Goal: Task Accomplishment & Management: Complete application form

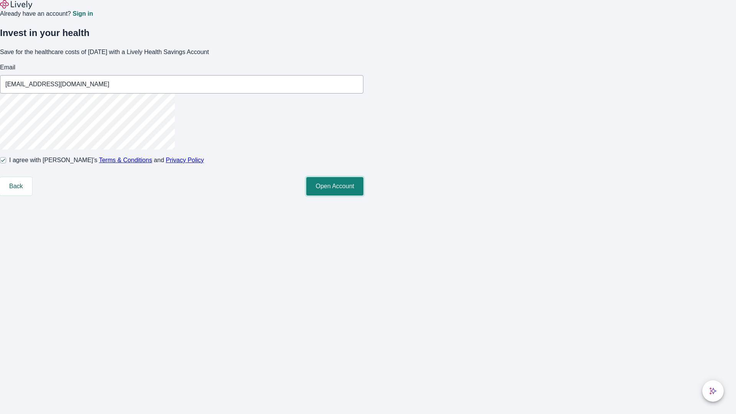
click at [364, 196] on button "Open Account" at bounding box center [334, 186] width 57 height 18
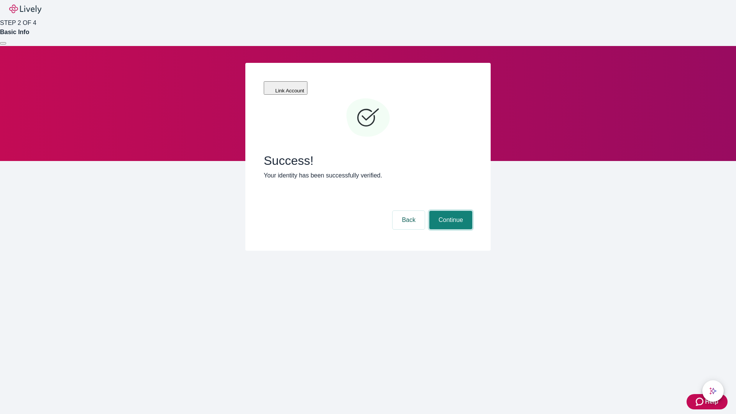
click at [450, 211] on button "Continue" at bounding box center [451, 220] width 43 height 18
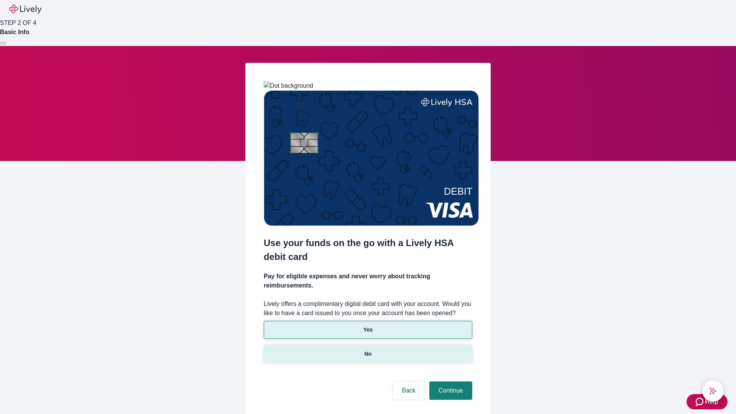
click at [368, 350] on p "No" at bounding box center [368, 354] width 7 height 8
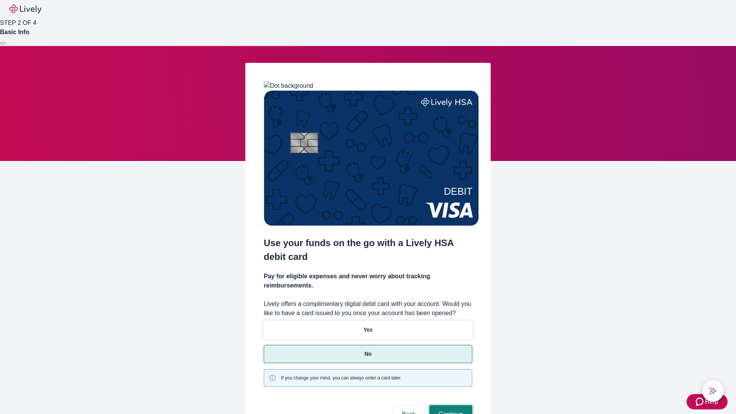
click at [450, 405] on button "Continue" at bounding box center [451, 414] width 43 height 18
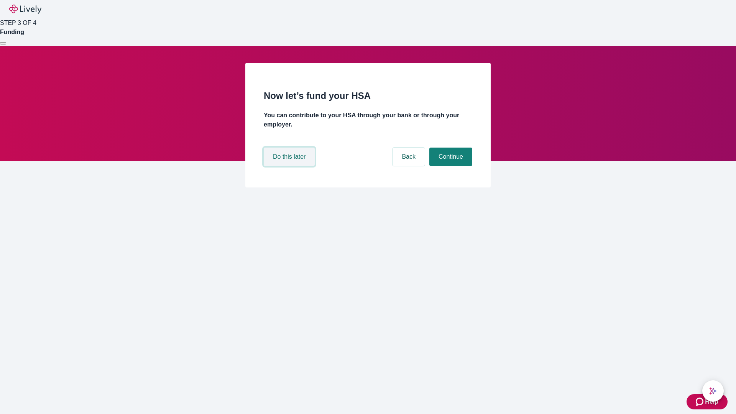
click at [290, 166] on button "Do this later" at bounding box center [289, 157] width 51 height 18
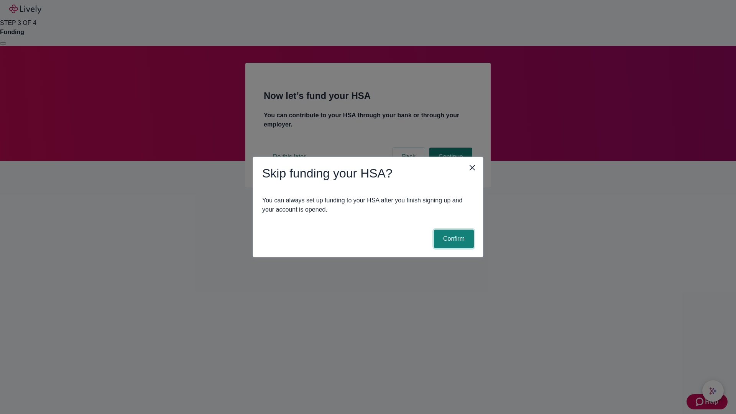
click at [453, 239] on button "Confirm" at bounding box center [454, 239] width 40 height 18
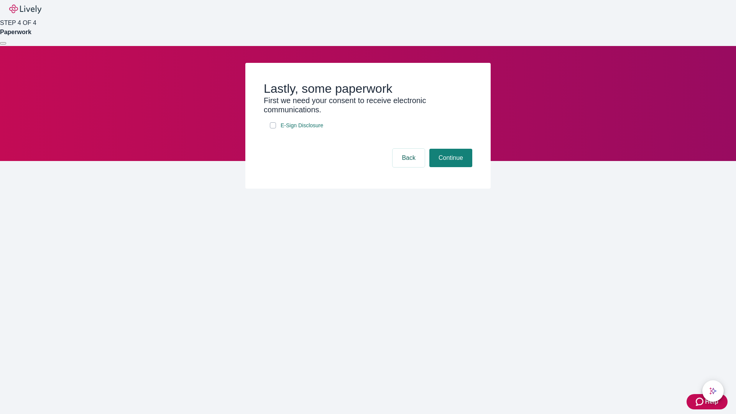
click at [273, 128] on input "E-Sign Disclosure" at bounding box center [273, 125] width 6 height 6
checkbox input "true"
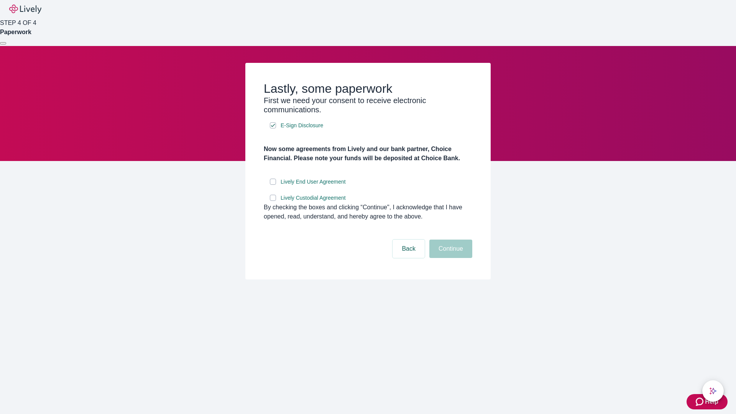
click at [273, 185] on input "Lively End User Agreement" at bounding box center [273, 182] width 6 height 6
checkbox input "true"
click at [273, 201] on input "Lively Custodial Agreement" at bounding box center [273, 198] width 6 height 6
checkbox input "true"
click at [450, 258] on button "Continue" at bounding box center [451, 249] width 43 height 18
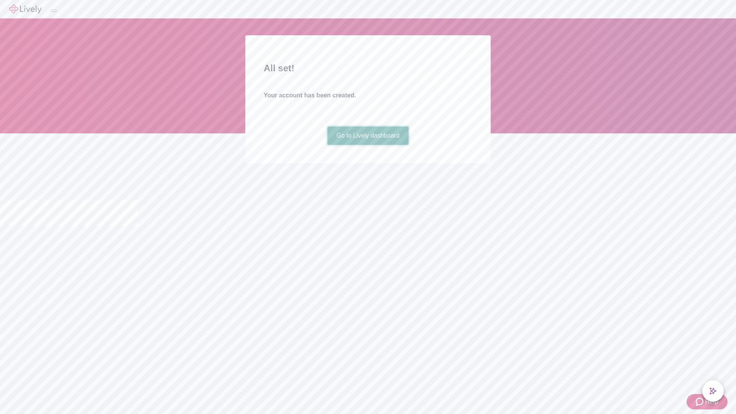
click at [368, 145] on link "Go to Lively dashboard" at bounding box center [369, 136] width 82 height 18
